Goal: Transaction & Acquisition: Purchase product/service

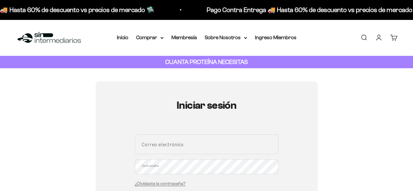
type input "rodrigogaristizabal@gmail.com"
click at [181, 100] on div "Iniciar sesión rodrigogaristizabal@gmail.com Correo electrónico Contraseña ¿Olv…" at bounding box center [207, 182] width 144 height 164
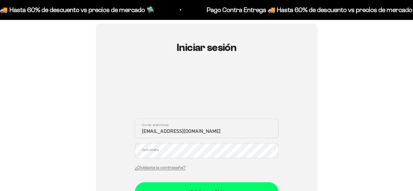
scroll to position [71, 0]
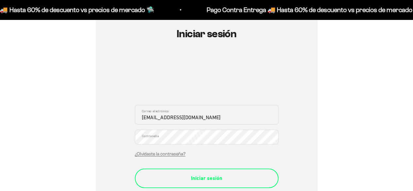
click at [204, 174] on div "Iniciar sesión" at bounding box center [206, 178] width 117 height 8
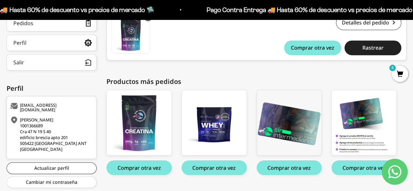
scroll to position [68, 0]
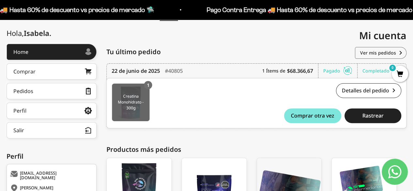
click at [139, 86] on img at bounding box center [131, 103] width 38 height 38
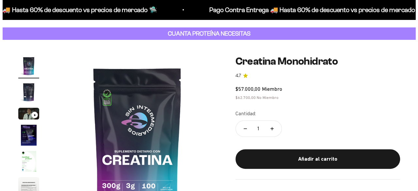
scroll to position [29, 0]
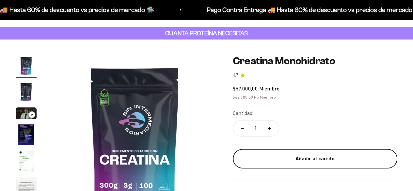
click at [300, 149] on button "Añadir al carrito" at bounding box center [315, 159] width 164 height 20
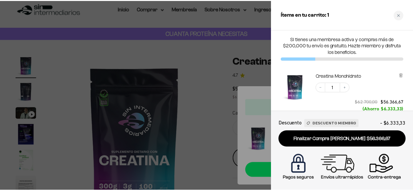
scroll to position [0, 0]
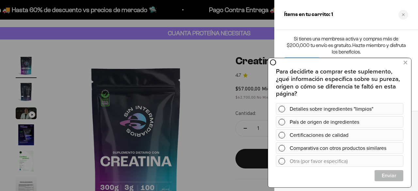
click at [206, 54] on div at bounding box center [209, 95] width 418 height 191
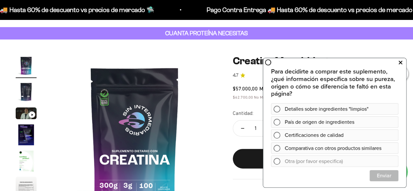
click at [403, 61] on button at bounding box center [400, 62] width 12 height 10
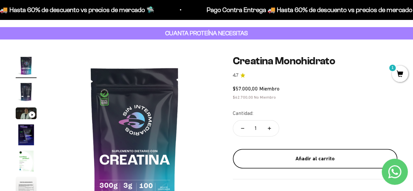
click at [272, 154] on div "Añadir al carrito" at bounding box center [315, 158] width 138 height 8
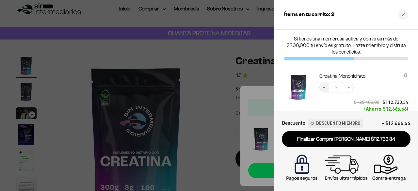
click at [321, 88] on button "Decrease quantity" at bounding box center [324, 88] width 10 height 10
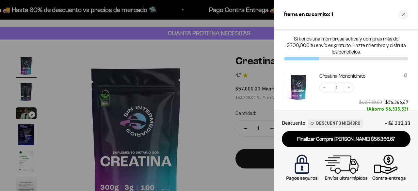
click at [210, 53] on div at bounding box center [209, 95] width 418 height 191
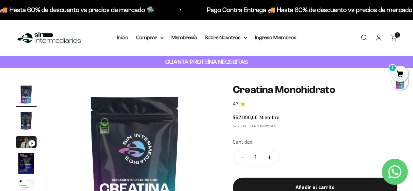
click at [367, 34] on link "Buscar" at bounding box center [363, 37] width 7 height 7
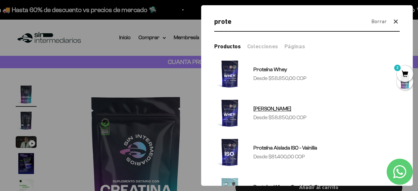
type input "prote"
click at [267, 113] on sale-price "Precio de oferta Desde $58.850,00 COP" at bounding box center [279, 117] width 53 height 8
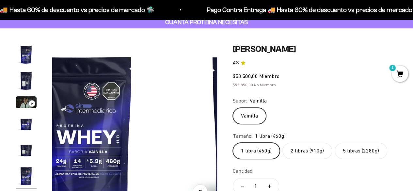
scroll to position [0, 890]
click at [286, 143] on label "2 libras (910g)" at bounding box center [307, 151] width 50 height 16
click at [233, 142] on input "2 libras (910g)" at bounding box center [232, 142] width 0 height 0
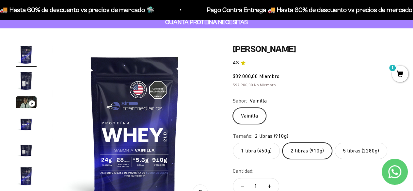
click at [335, 143] on label "5 libras (2280g)" at bounding box center [361, 151] width 53 height 16
click at [233, 142] on input "5 libras (2280g)" at bounding box center [232, 142] width 0 height 0
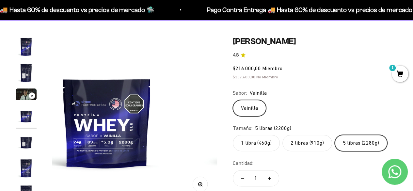
scroll to position [50, 0]
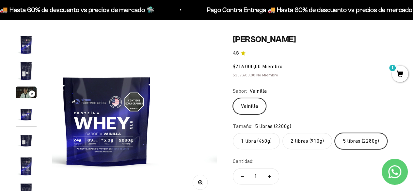
click at [284, 133] on label "2 libras (910g)" at bounding box center [307, 141] width 50 height 16
click at [233, 133] on input "2 libras (910g)" at bounding box center [232, 133] width 0 height 0
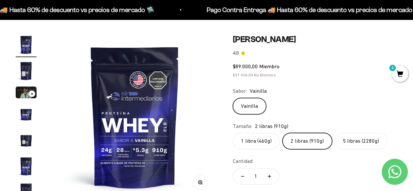
click at [335, 133] on label "5 libras (2280g)" at bounding box center [361, 141] width 53 height 16
click at [233, 133] on input "5 libras (2280g)" at bounding box center [232, 133] width 0 height 0
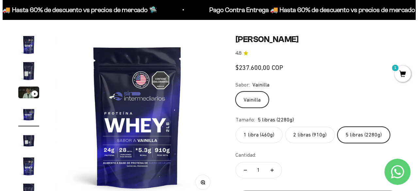
scroll to position [0, 534]
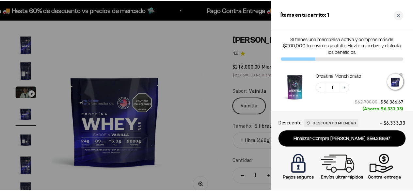
scroll to position [0, 542]
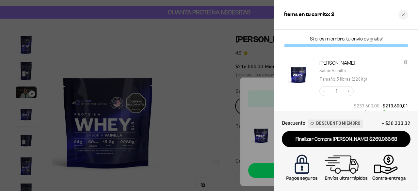
click at [241, 85] on div at bounding box center [209, 95] width 418 height 191
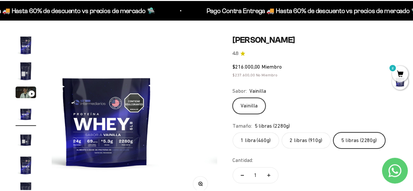
scroll to position [0, 534]
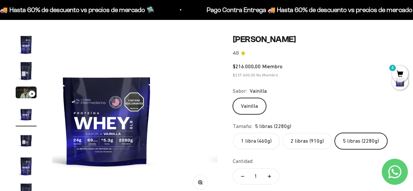
click at [282, 133] on label "2 libras (910g)" at bounding box center [307, 141] width 50 height 16
click at [233, 133] on input "2 libras (910g)" at bounding box center [232, 133] width 0 height 0
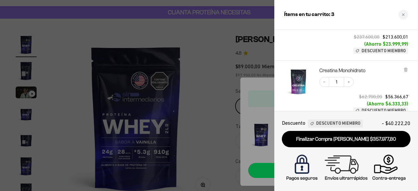
scroll to position [200, 0]
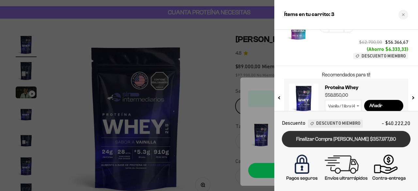
click at [314, 140] on link "Finalizar Compra [PERSON_NAME] $357.977,80" at bounding box center [346, 139] width 129 height 17
